Goal: Transaction & Acquisition: Purchase product/service

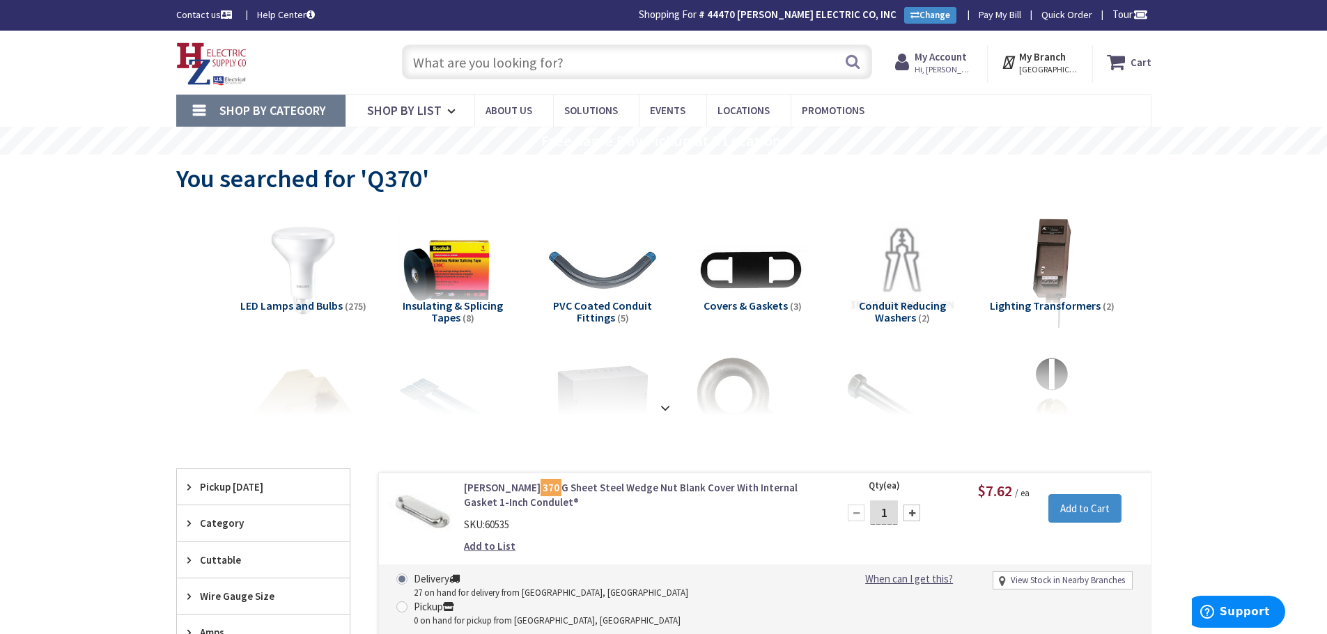
click at [502, 58] on input "text" at bounding box center [637, 62] width 470 height 35
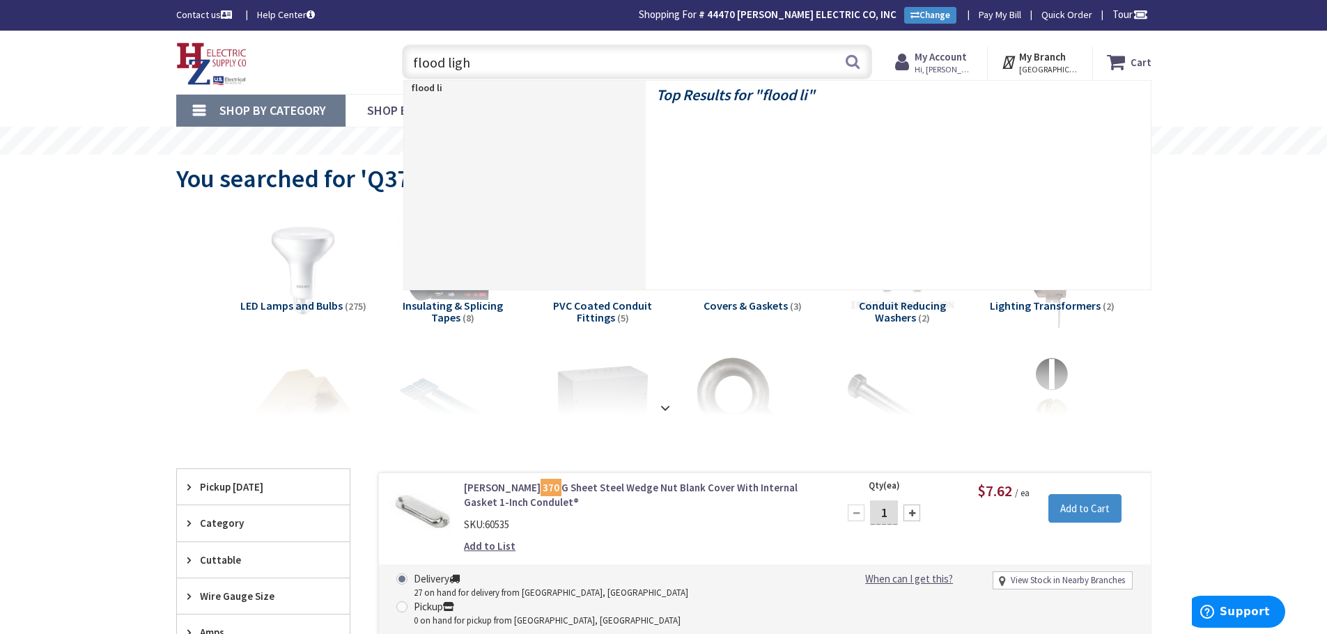
type input "flood light"
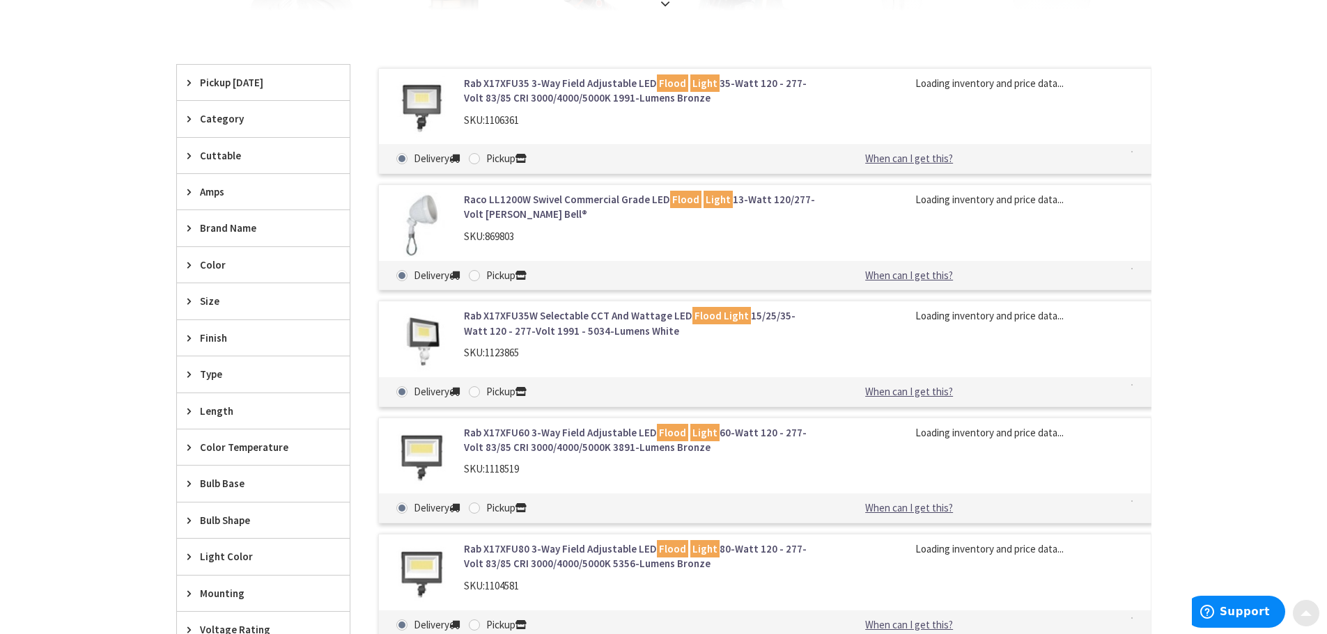
scroll to position [418, 0]
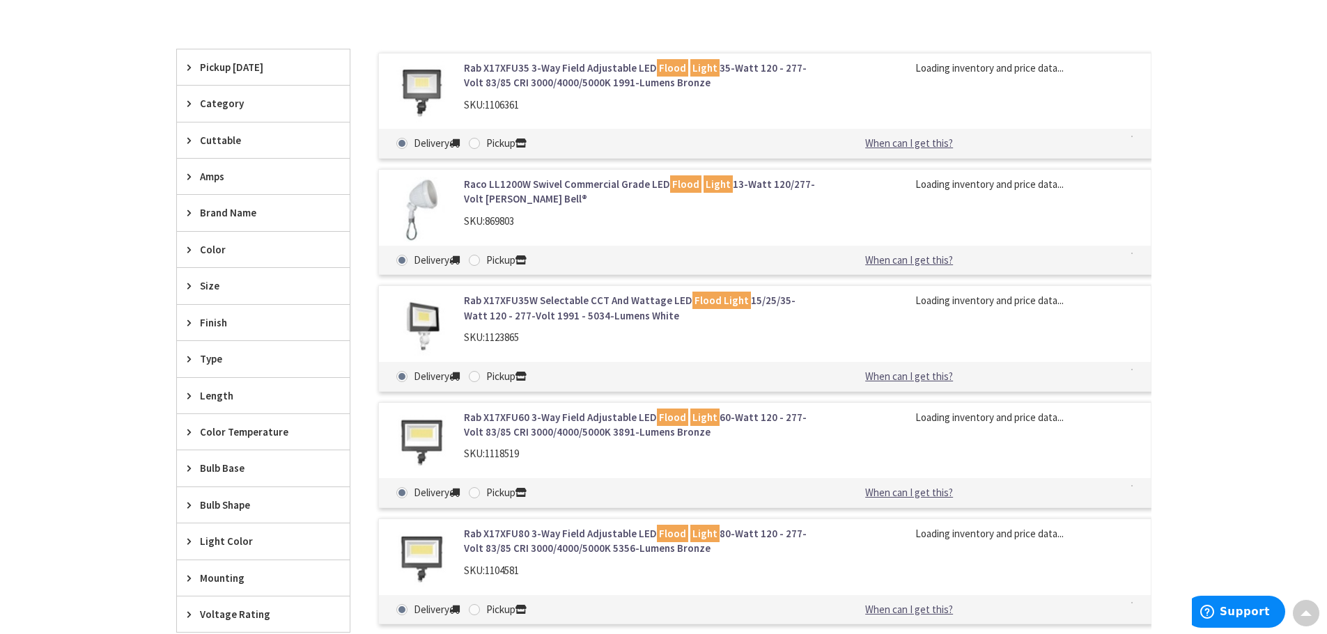
type input "MA-[GEOGRAPHIC_DATA], [GEOGRAPHIC_DATA]"
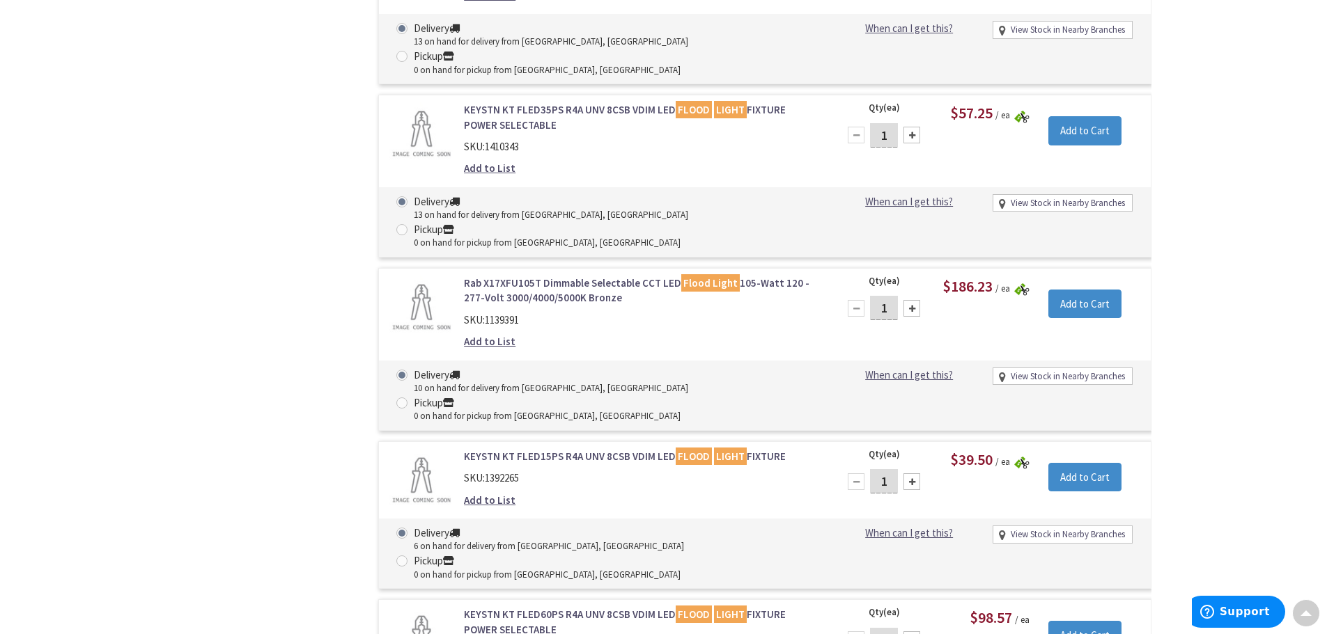
scroll to position [4390, 0]
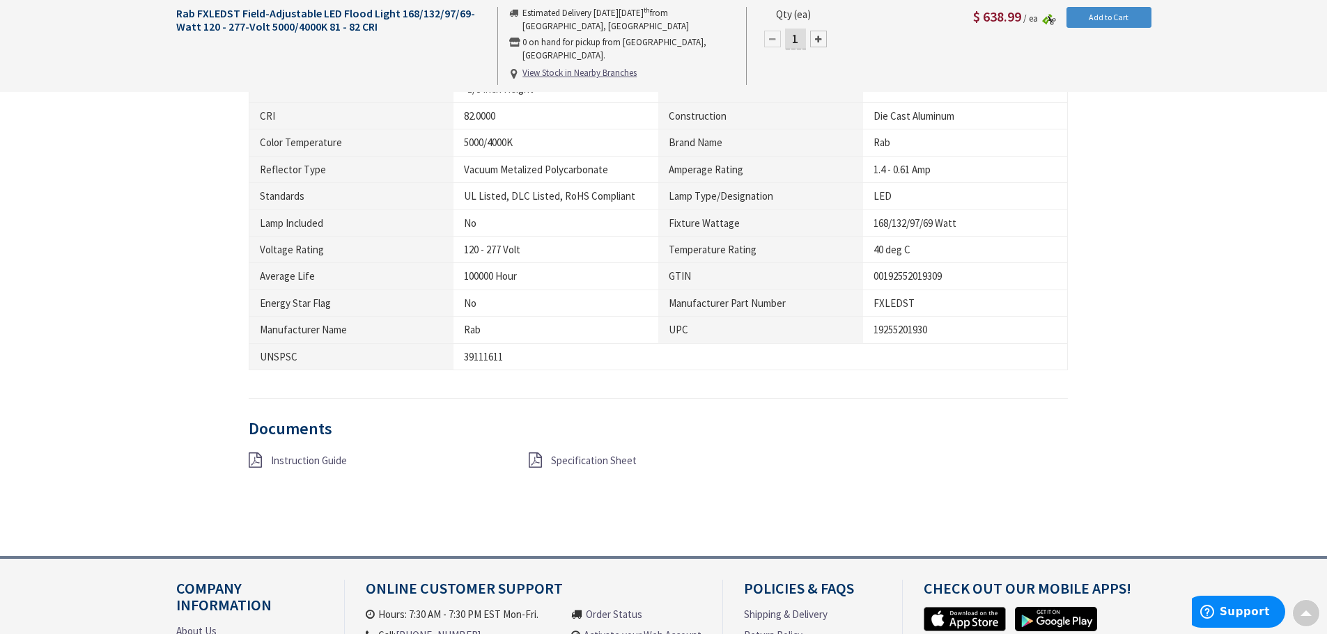
scroll to position [838, 0]
click at [571, 468] on div "Specification Sheet" at bounding box center [658, 460] width 280 height 17
click at [576, 463] on span "Specification Sheet" at bounding box center [594, 459] width 86 height 13
